Goal: Task Accomplishment & Management: Complete application form

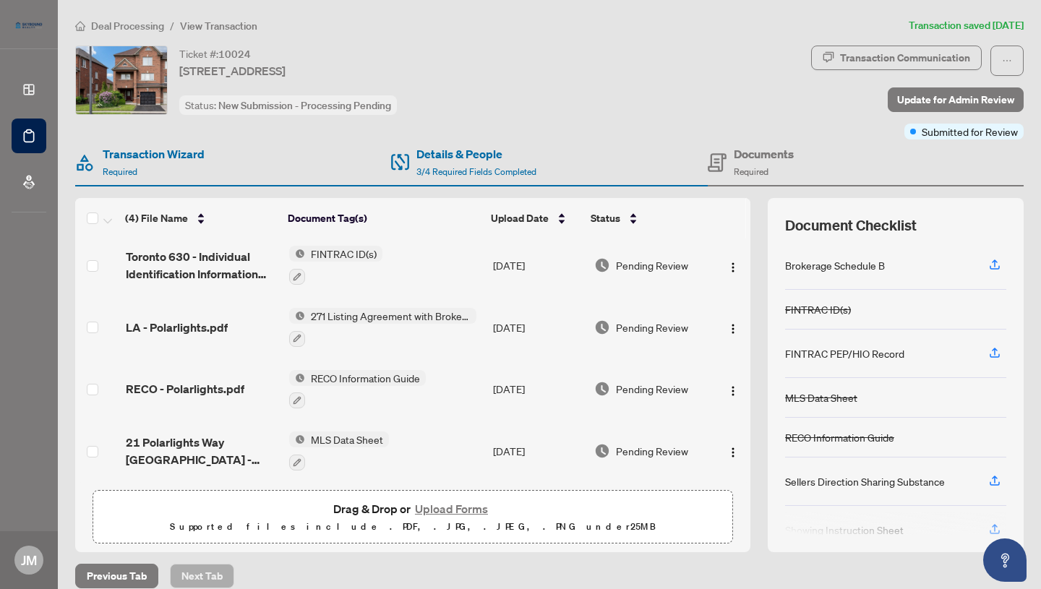
scroll to position [7, 0]
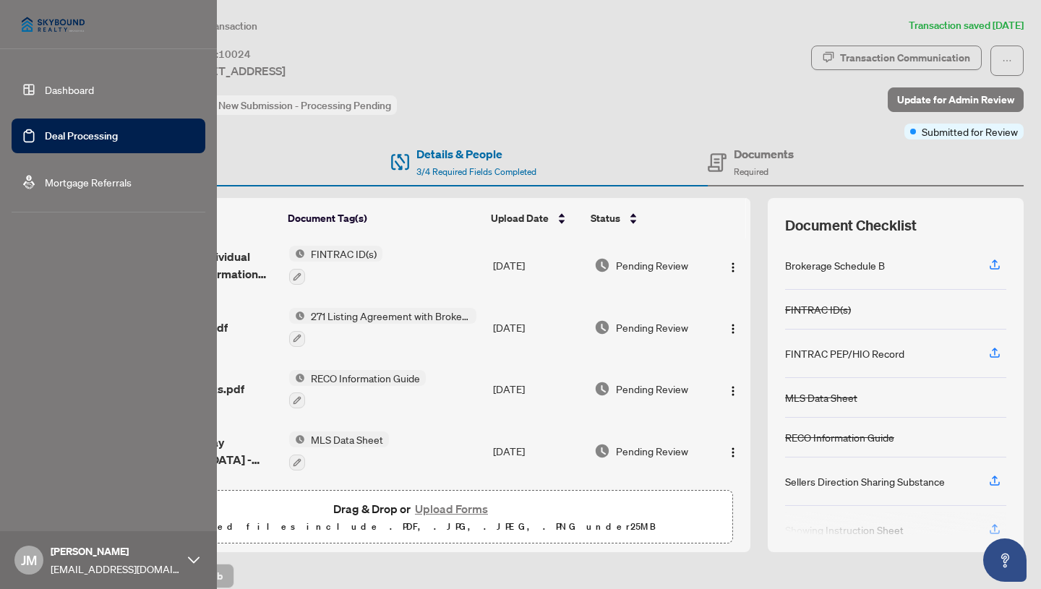
click at [52, 94] on link "Dashboard" at bounding box center [69, 89] width 49 height 13
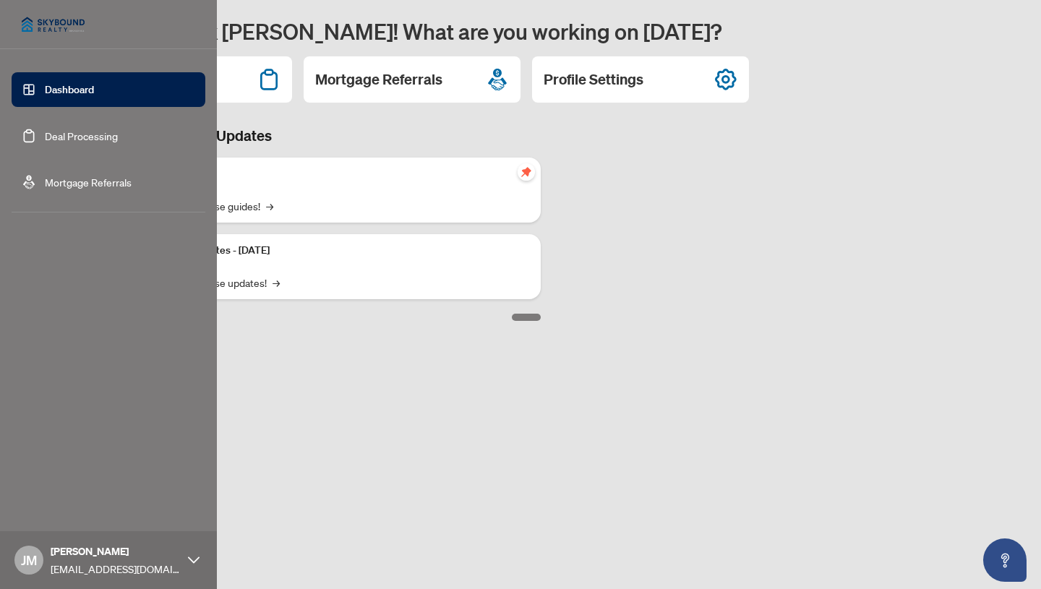
click at [45, 138] on link "Deal Processing" at bounding box center [81, 135] width 73 height 13
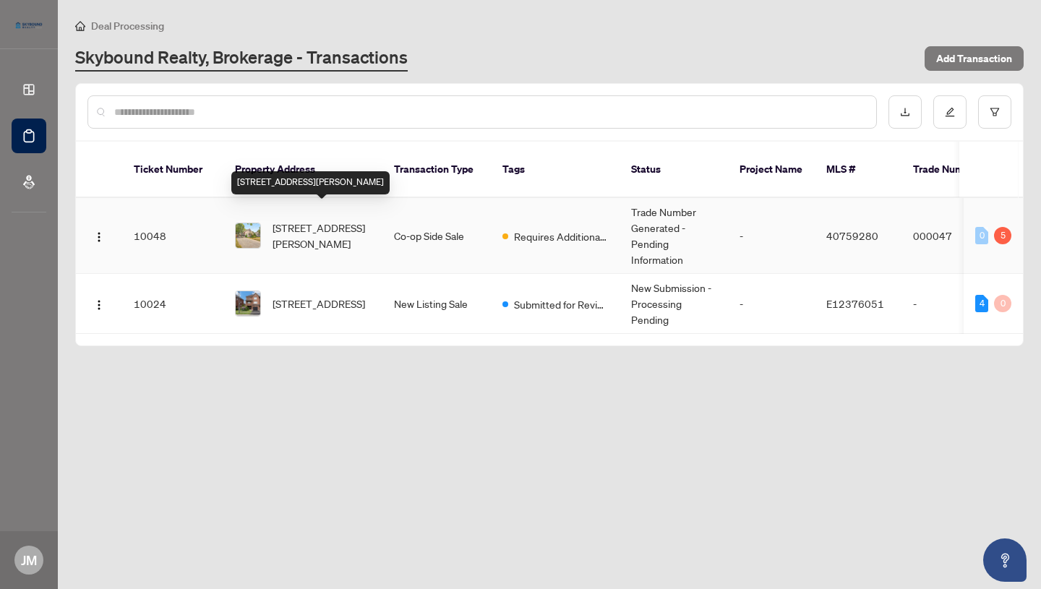
click at [345, 225] on span "[STREET_ADDRESS][PERSON_NAME]" at bounding box center [321, 236] width 98 height 32
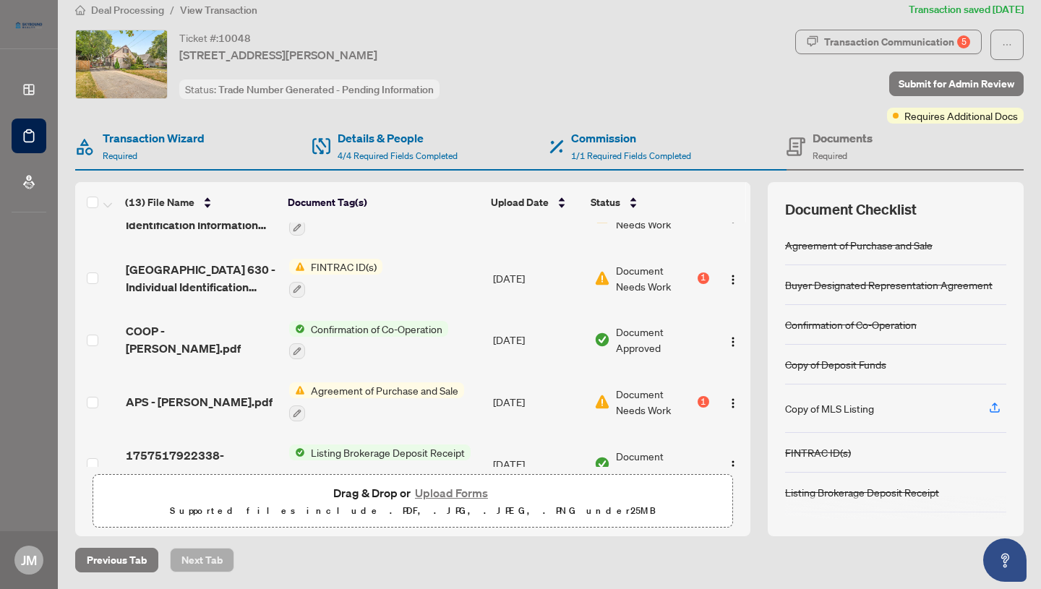
scroll to position [562, 0]
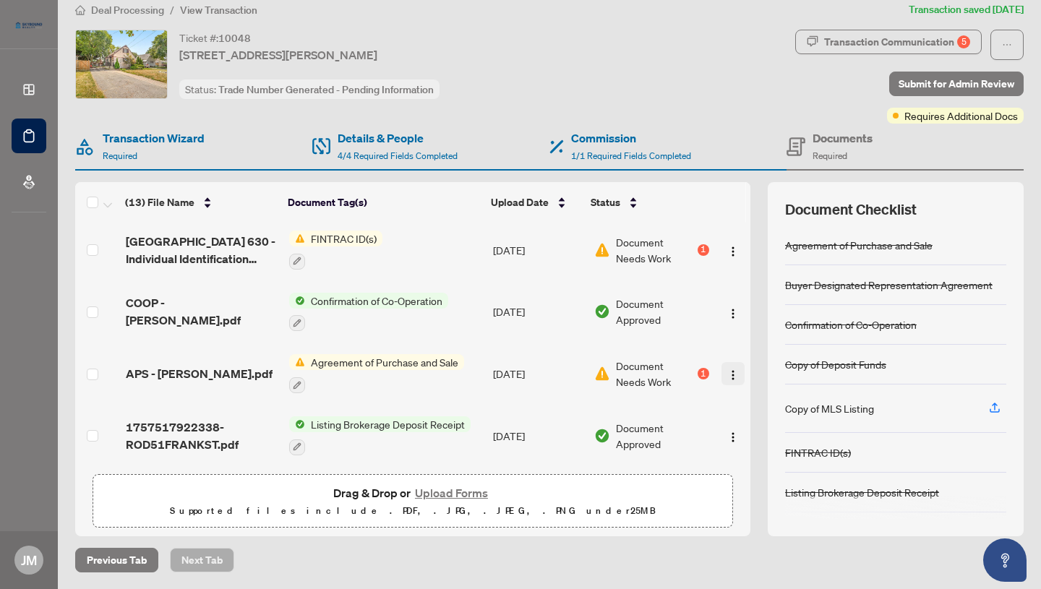
click at [728, 369] on img "button" at bounding box center [733, 375] width 12 height 12
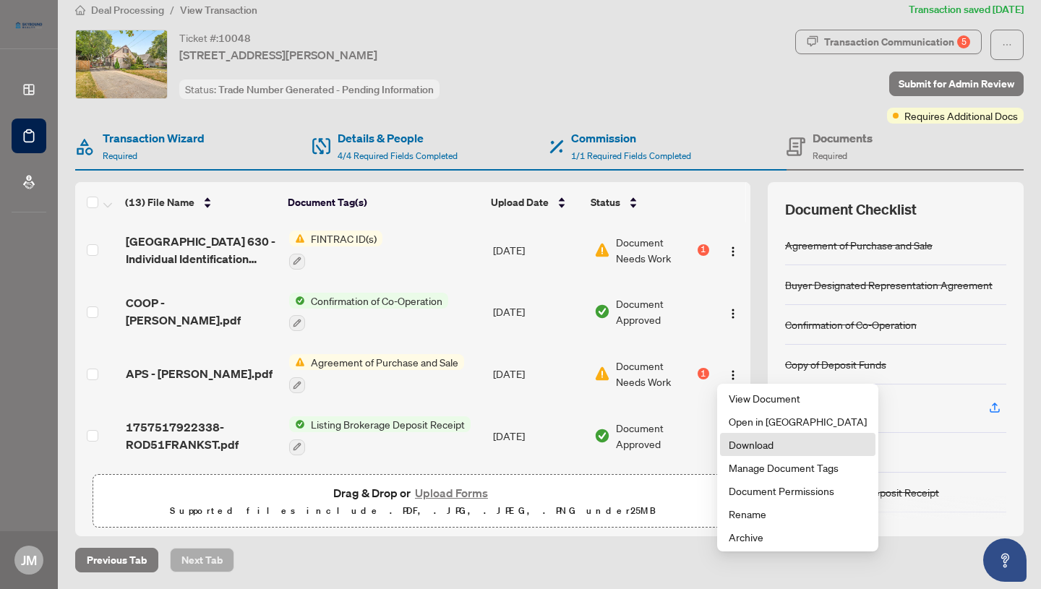
click at [738, 445] on span "Download" at bounding box center [798, 445] width 138 height 16
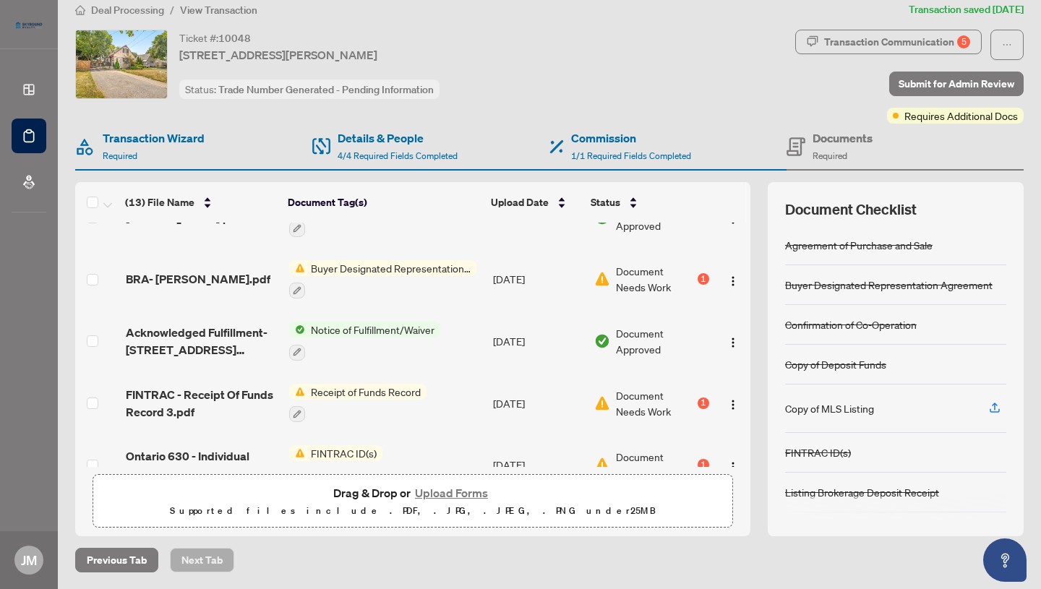
scroll to position [281, 0]
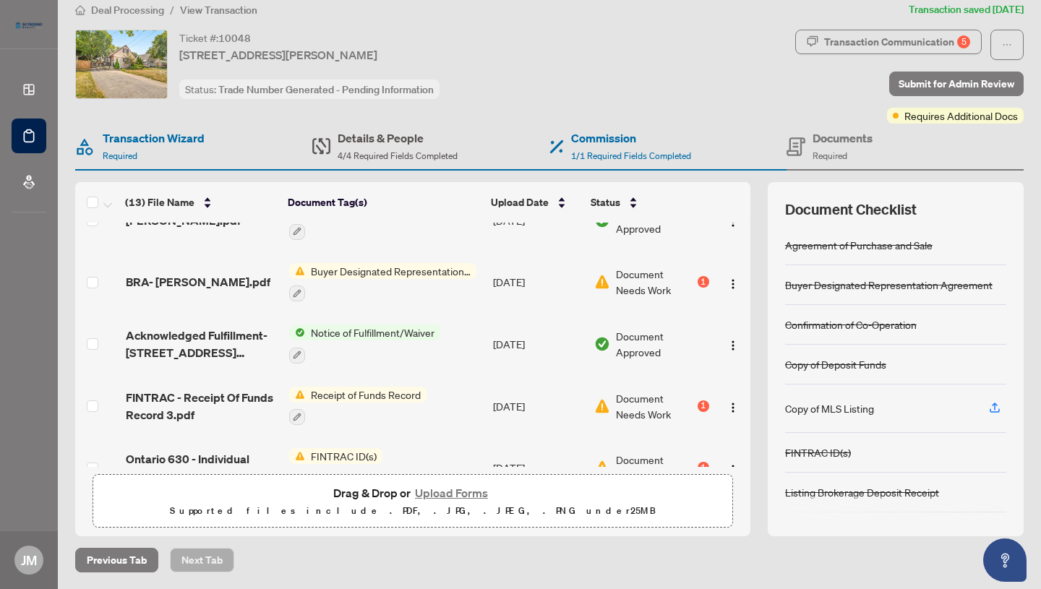
click at [400, 139] on h4 "Details & People" at bounding box center [398, 137] width 120 height 17
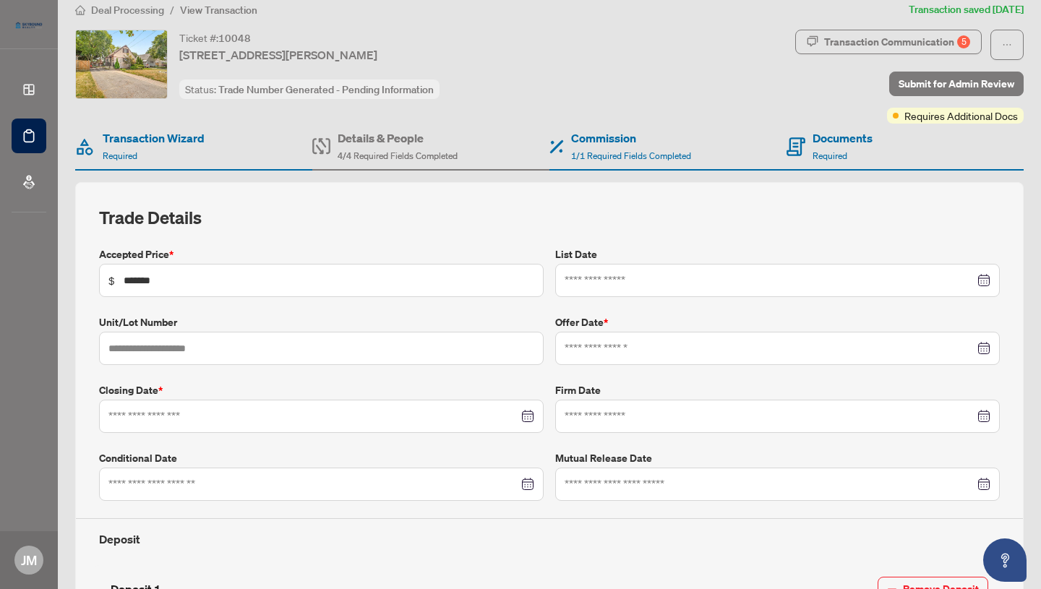
type input "**********"
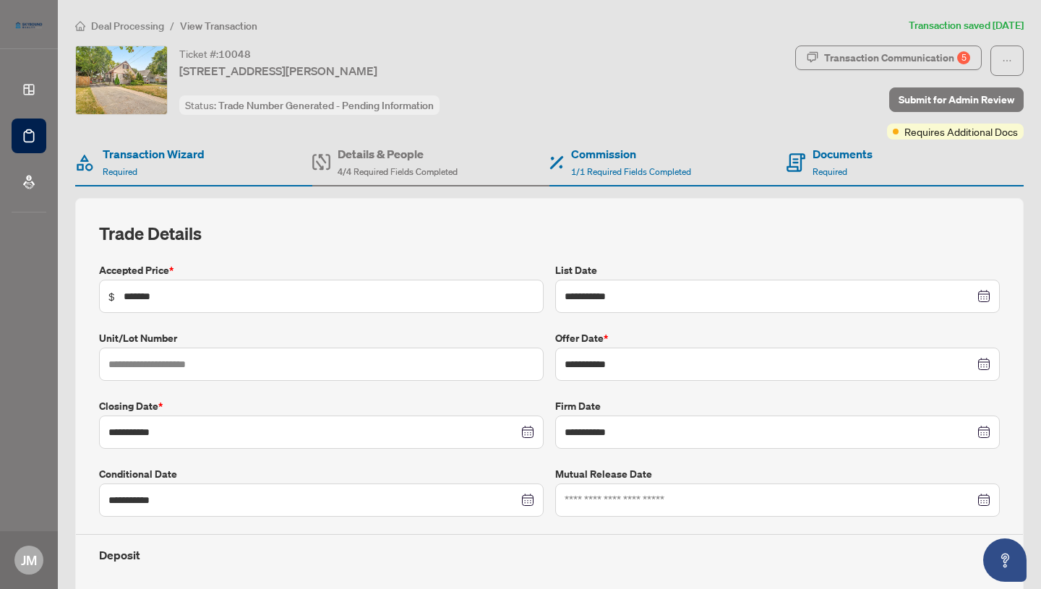
click at [355, 159] on h4 "Details & People" at bounding box center [398, 153] width 120 height 17
click at [144, 152] on h4 "Transaction Wizard" at bounding box center [154, 153] width 102 height 17
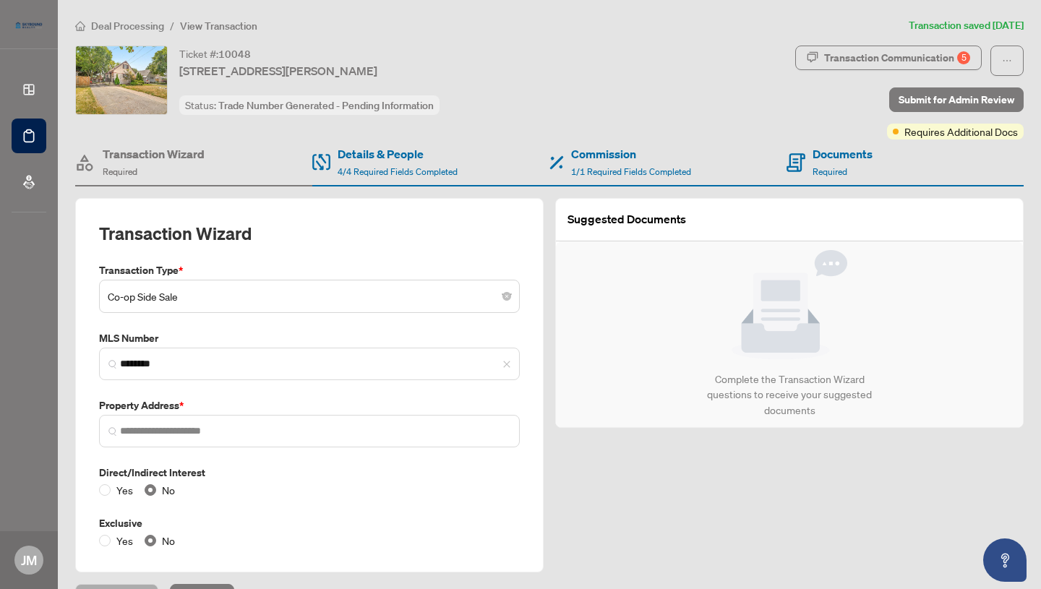
type input "**********"
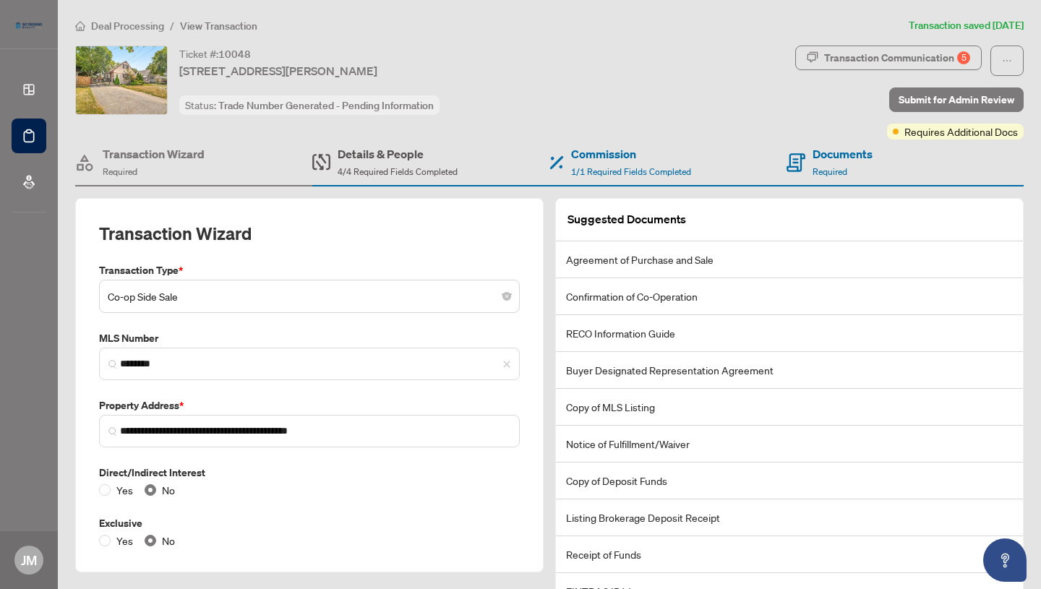
click at [379, 171] on span "4/4 Required Fields Completed" at bounding box center [398, 171] width 120 height 11
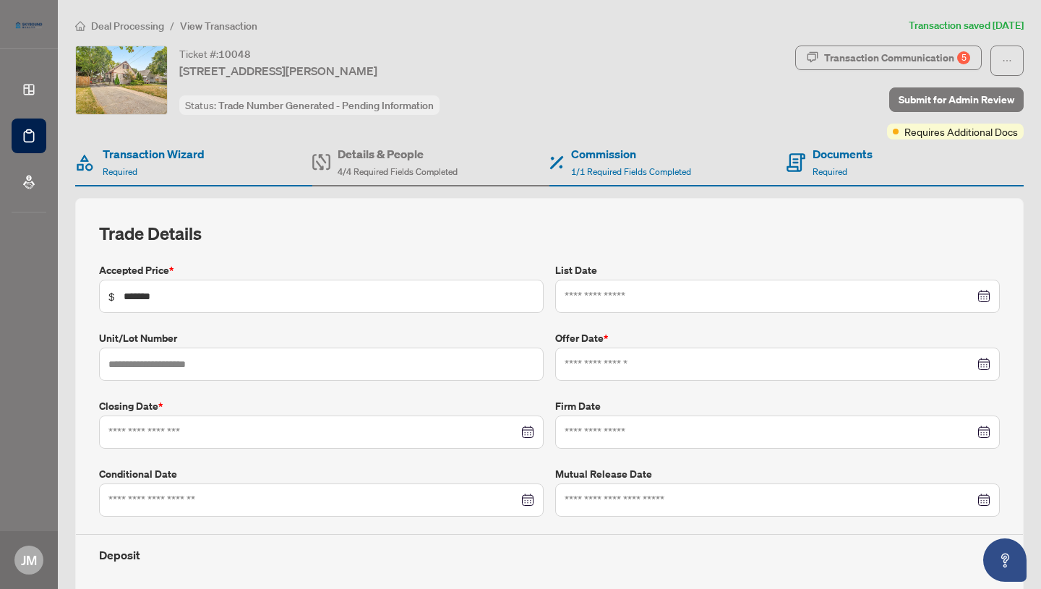
type input "**********"
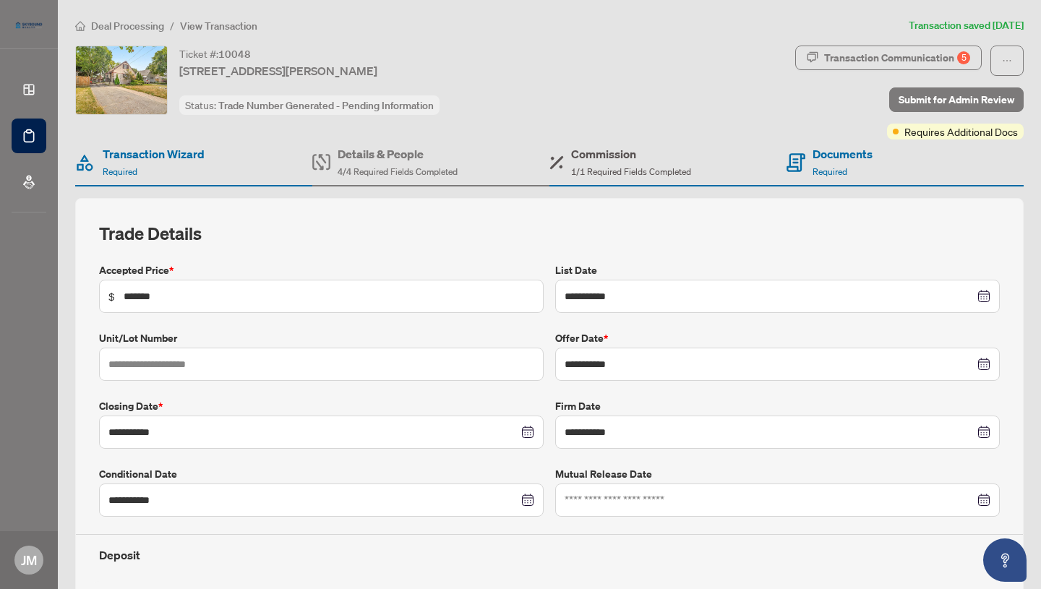
click at [619, 168] on span "1/1 Required Fields Completed" at bounding box center [631, 171] width 120 height 11
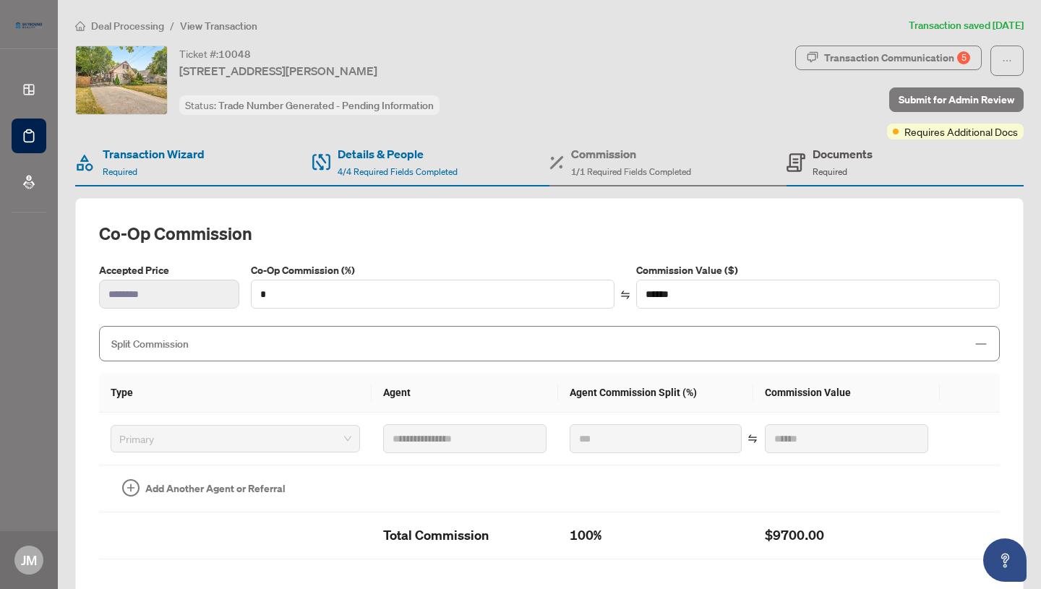
click at [783, 166] on span "Required" at bounding box center [829, 171] width 35 height 11
